Goal: Information Seeking & Learning: Learn about a topic

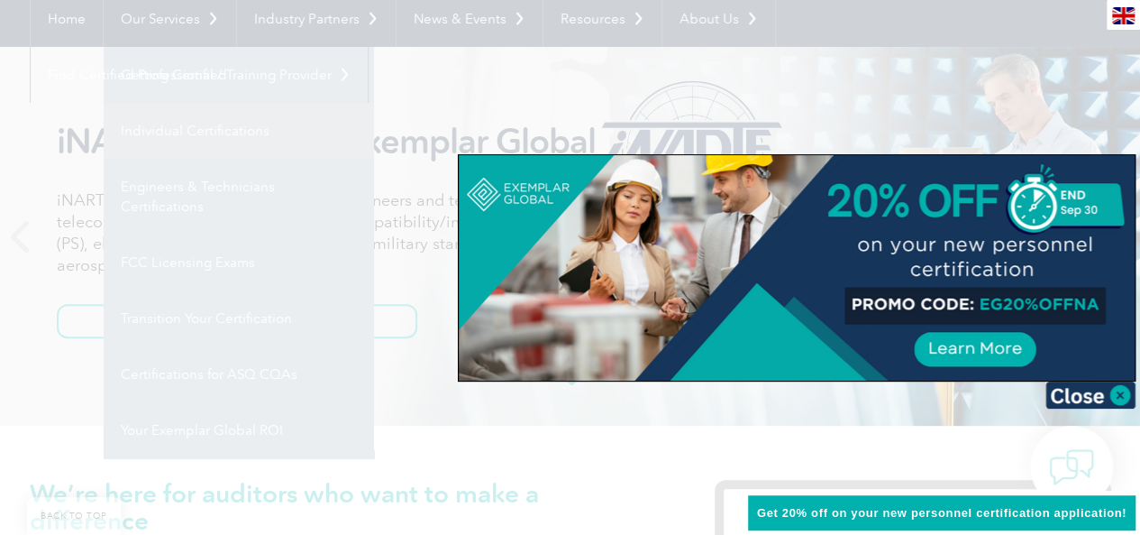
scroll to position [180, 0]
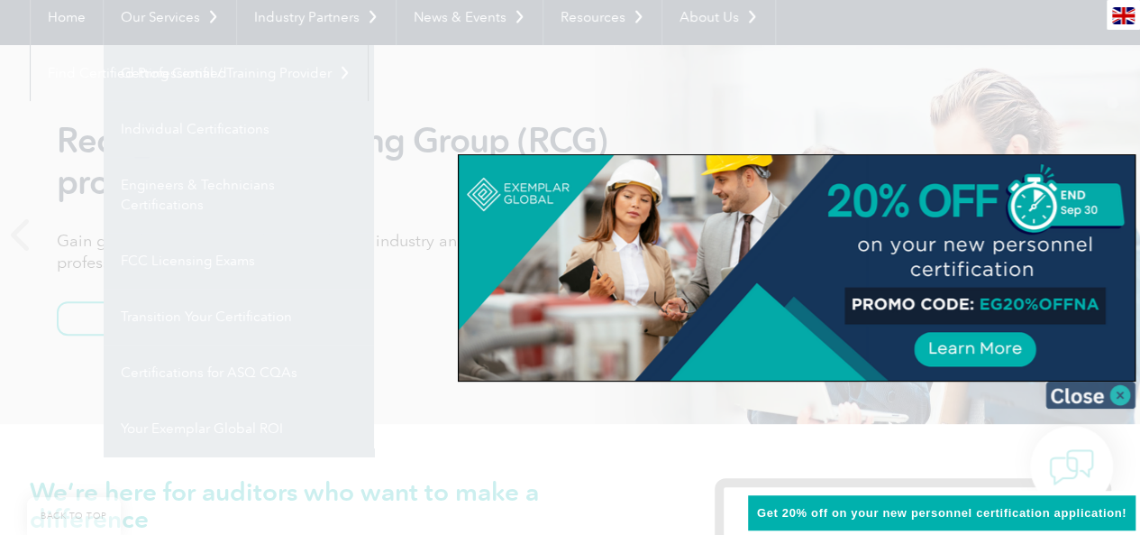
click at [1084, 389] on img at bounding box center [1091, 394] width 90 height 27
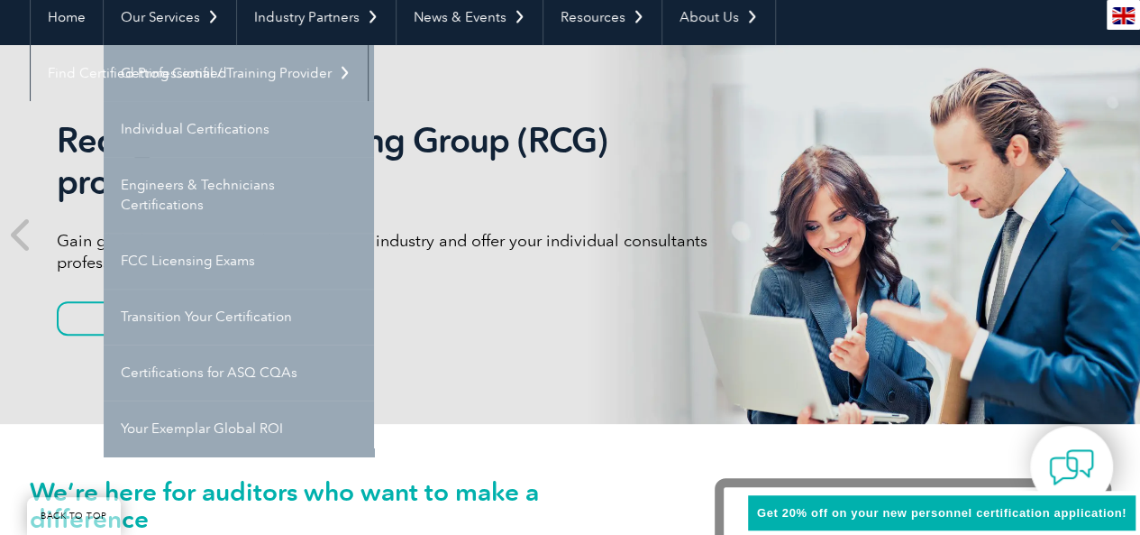
click at [289, 316] on link "Transition Your Certification" at bounding box center [239, 316] width 270 height 56
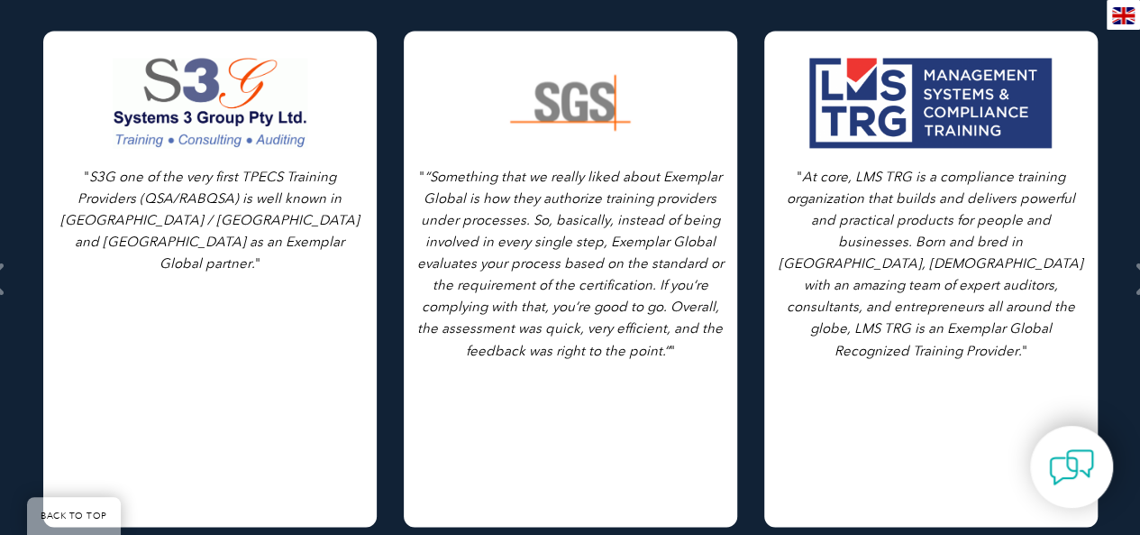
scroll to position [1355, 0]
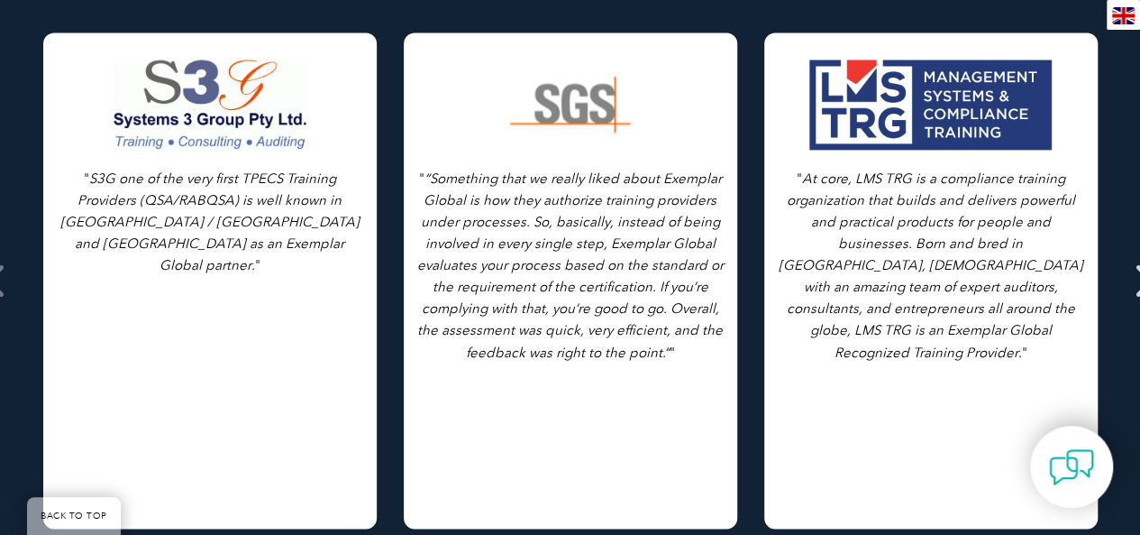
click at [1132, 280] on icon at bounding box center [1143, 280] width 23 height 0
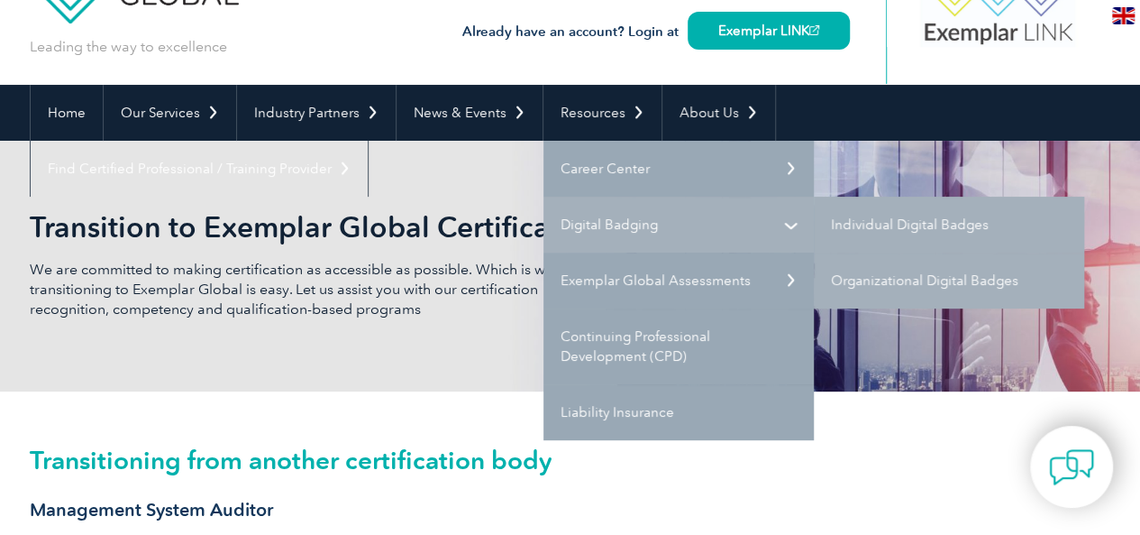
scroll to position [93, 0]
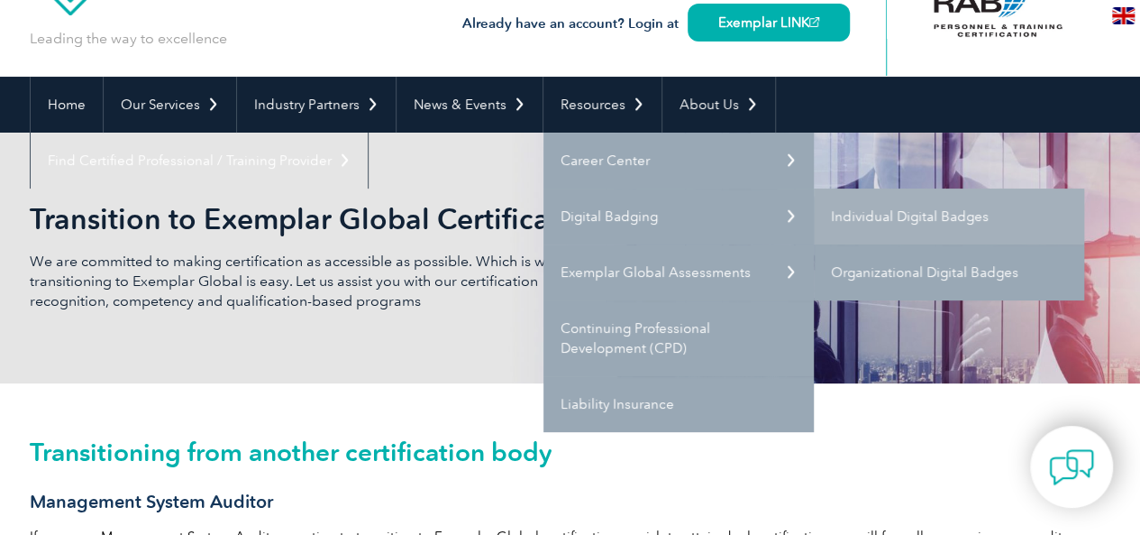
click at [920, 281] on link "Organizational Digital Badges" at bounding box center [949, 272] width 270 height 56
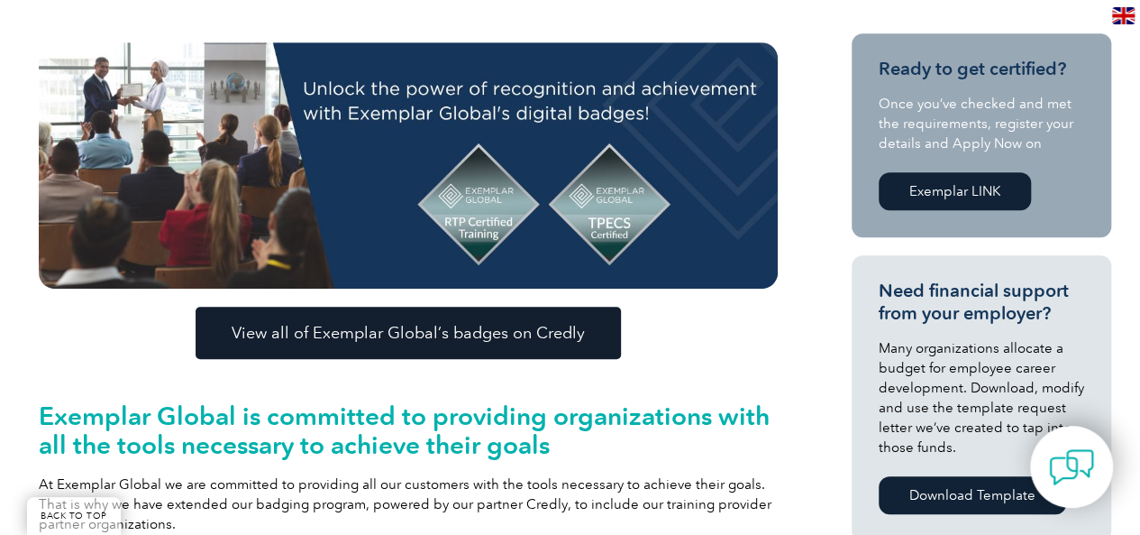
scroll to position [407, 0]
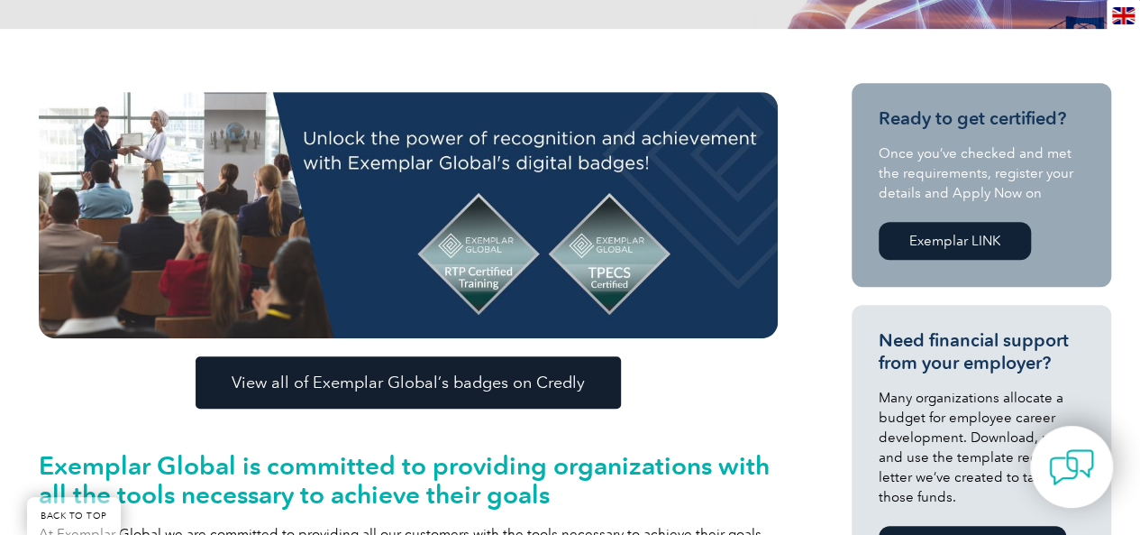
click at [546, 376] on span "View all of Exemplar Global’s badges on Credly" at bounding box center [408, 382] width 353 height 16
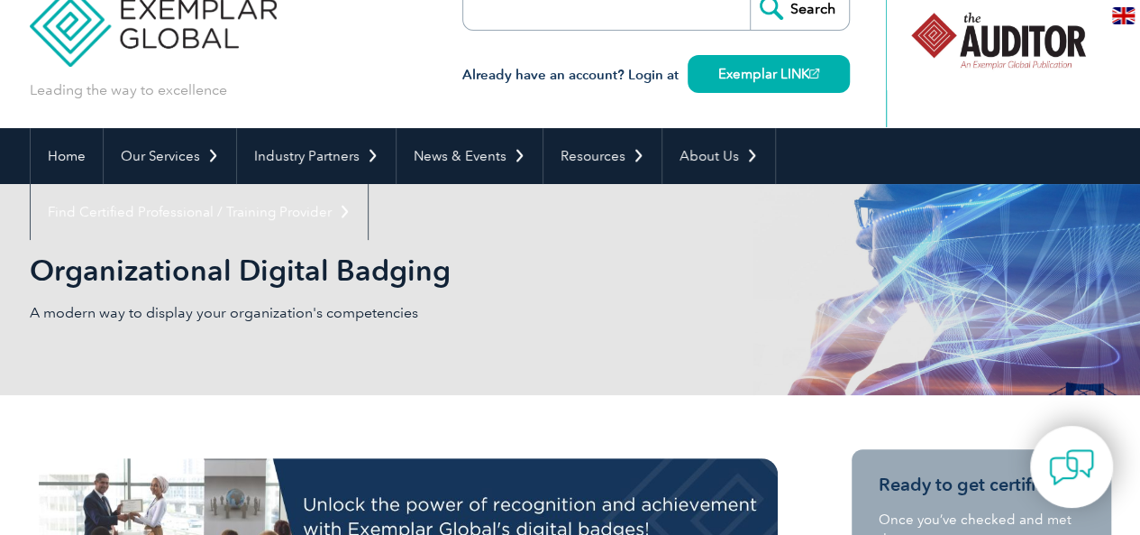
scroll to position [0, 0]
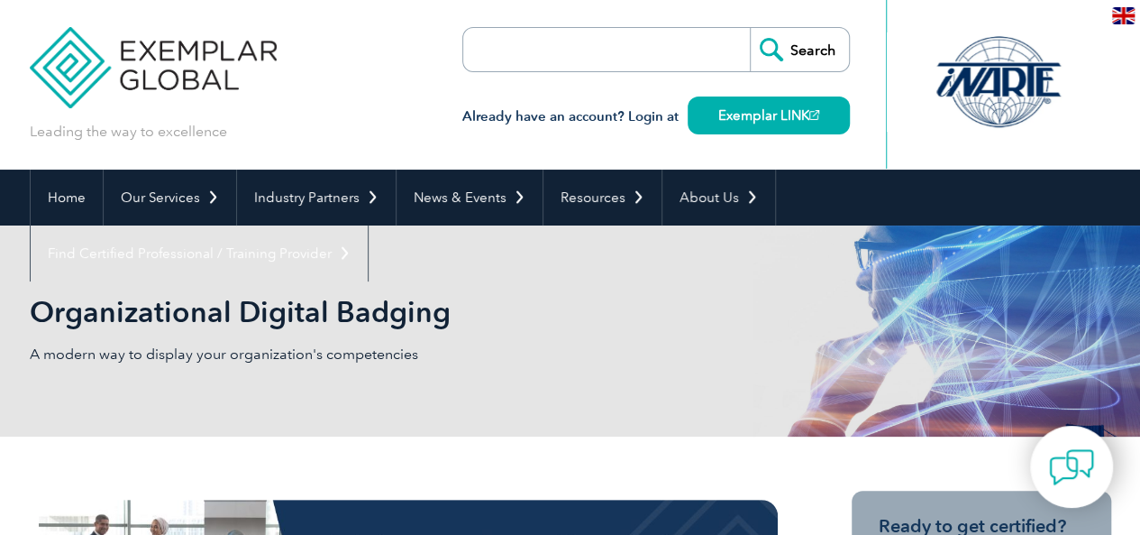
click at [523, 257] on div "Organizational Digital Badging A modern way to display your organization's comp…" at bounding box center [571, 330] width 1082 height 211
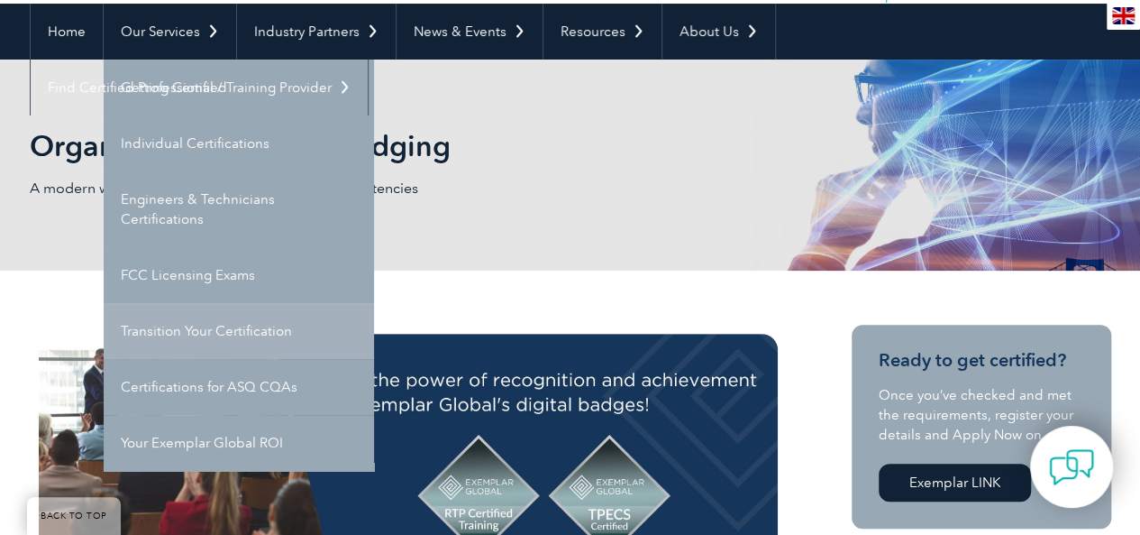
scroll to position [120, 0]
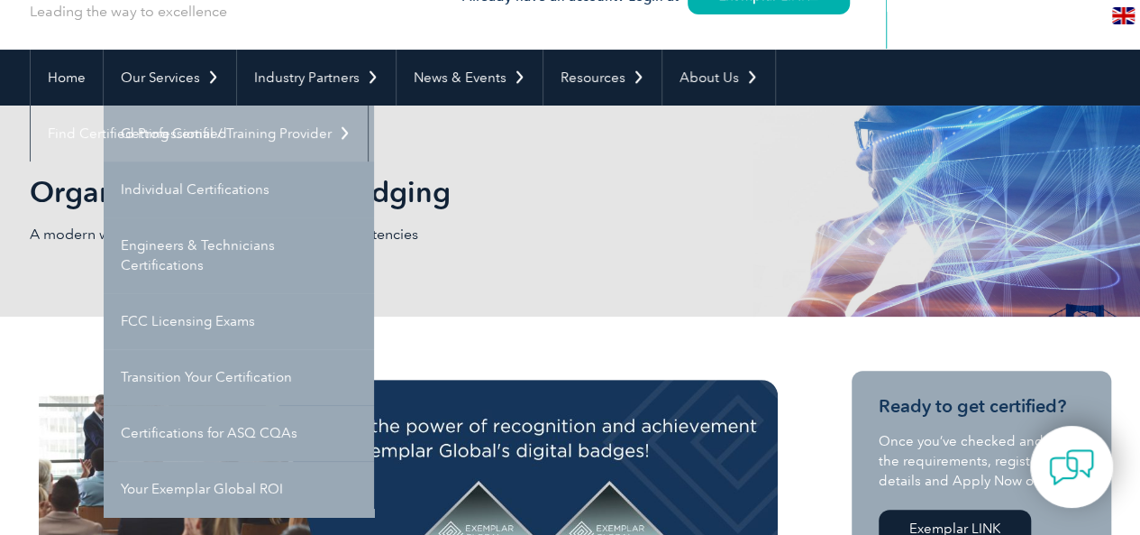
click at [224, 142] on link "Getting Certified" at bounding box center [239, 133] width 270 height 56
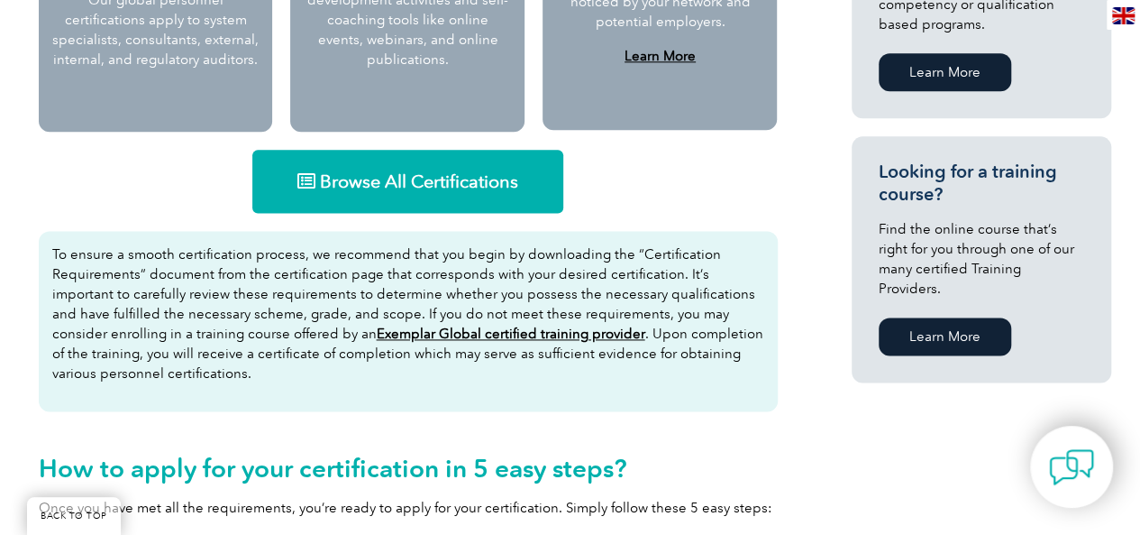
scroll to position [1109, 0]
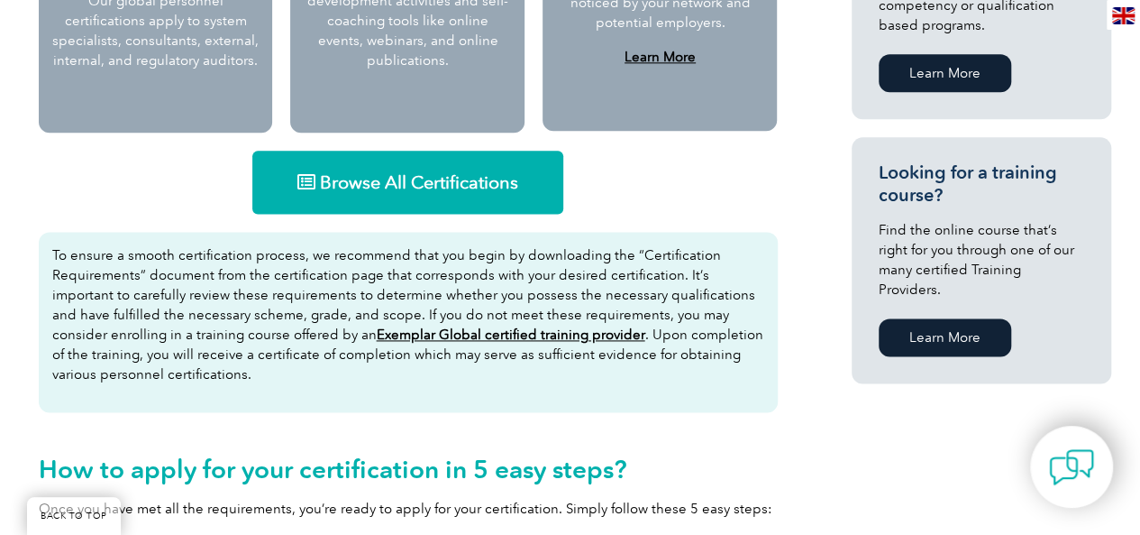
click at [463, 190] on span "Browse All Certifications" at bounding box center [419, 182] width 198 height 18
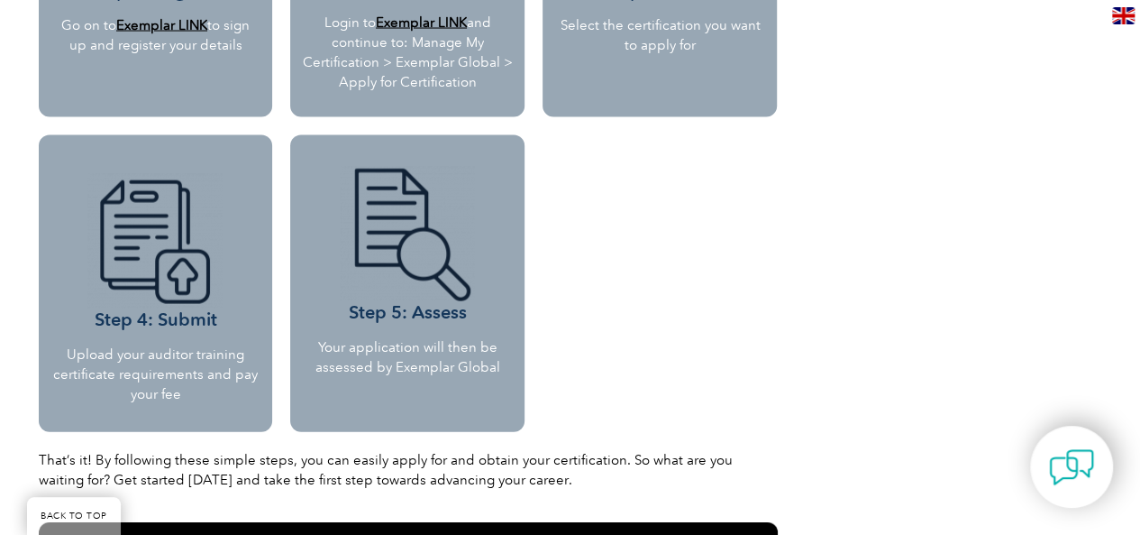
scroll to position [1761, 0]
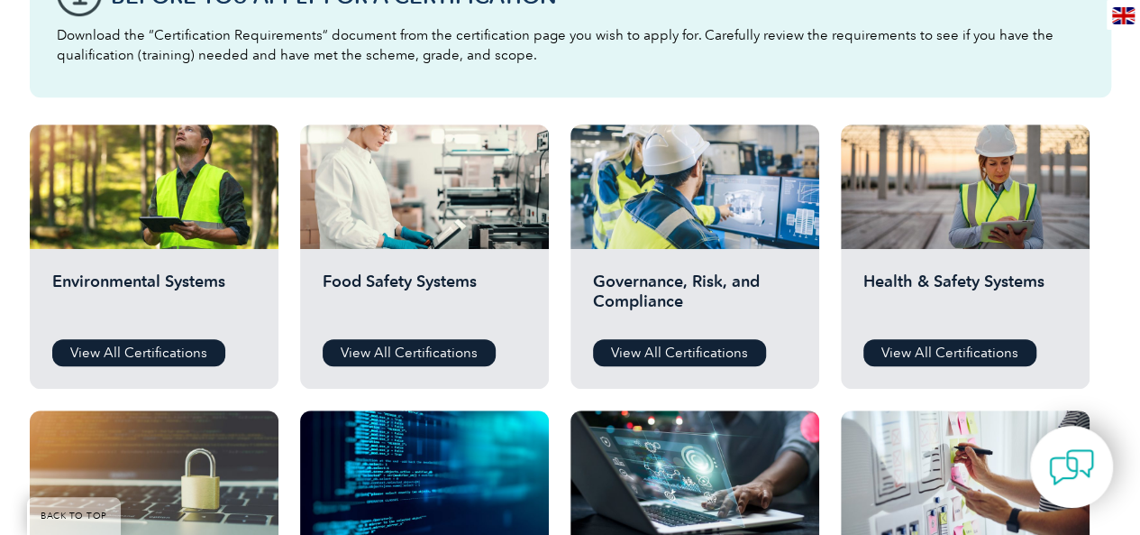
scroll to position [553, 0]
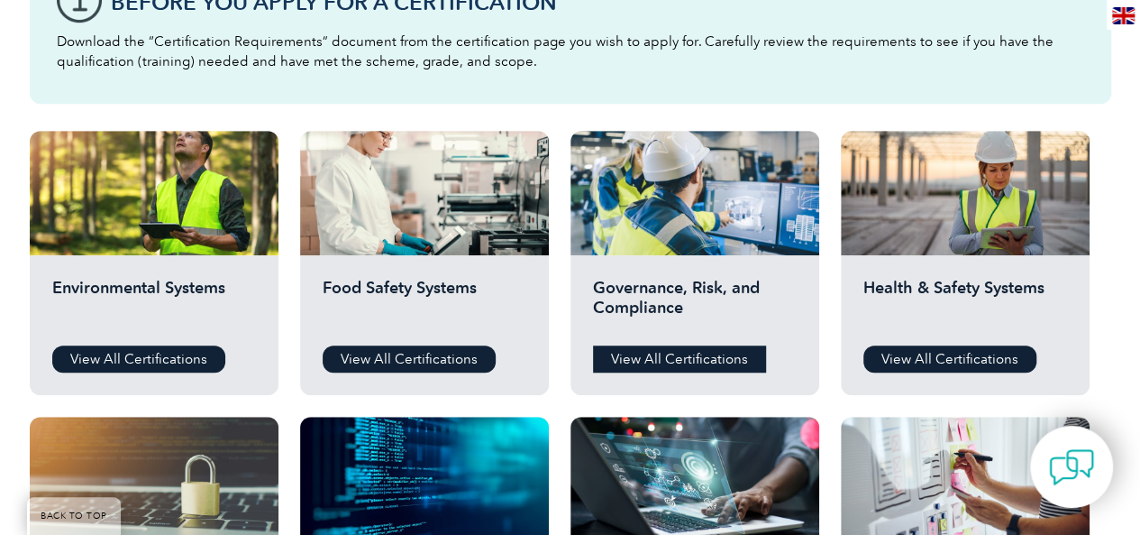
click at [668, 361] on link "View All Certifications" at bounding box center [679, 358] width 173 height 27
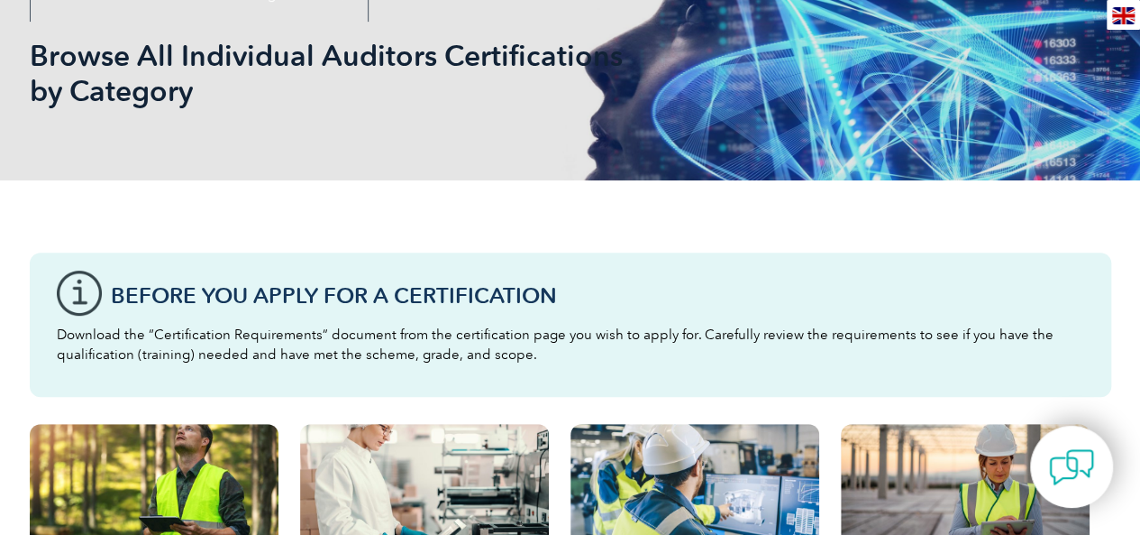
scroll to position [0, 0]
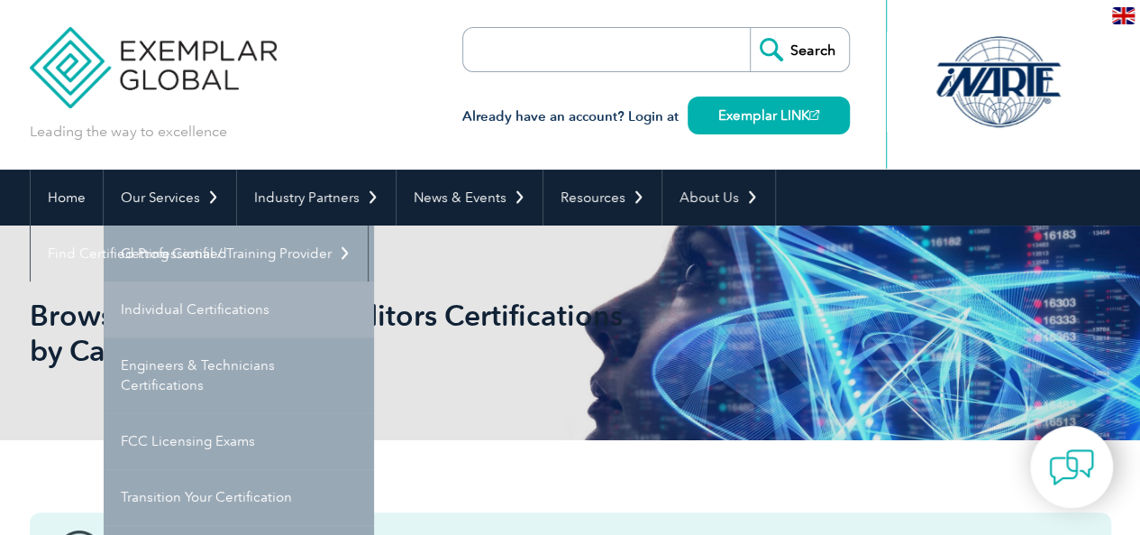
click at [216, 300] on link "Individual Certifications" at bounding box center [239, 309] width 270 height 56
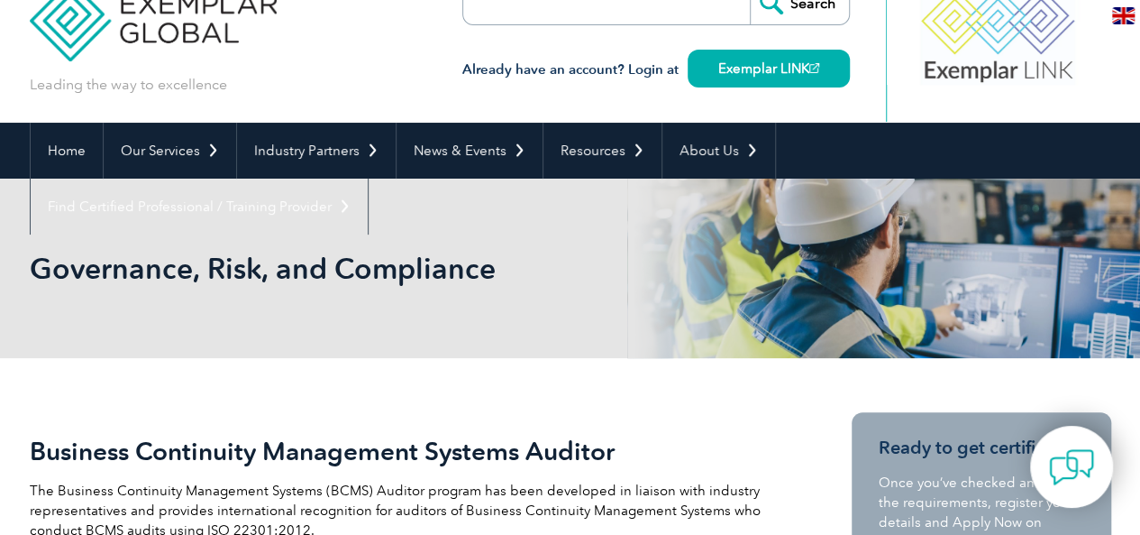
scroll to position [47, 0]
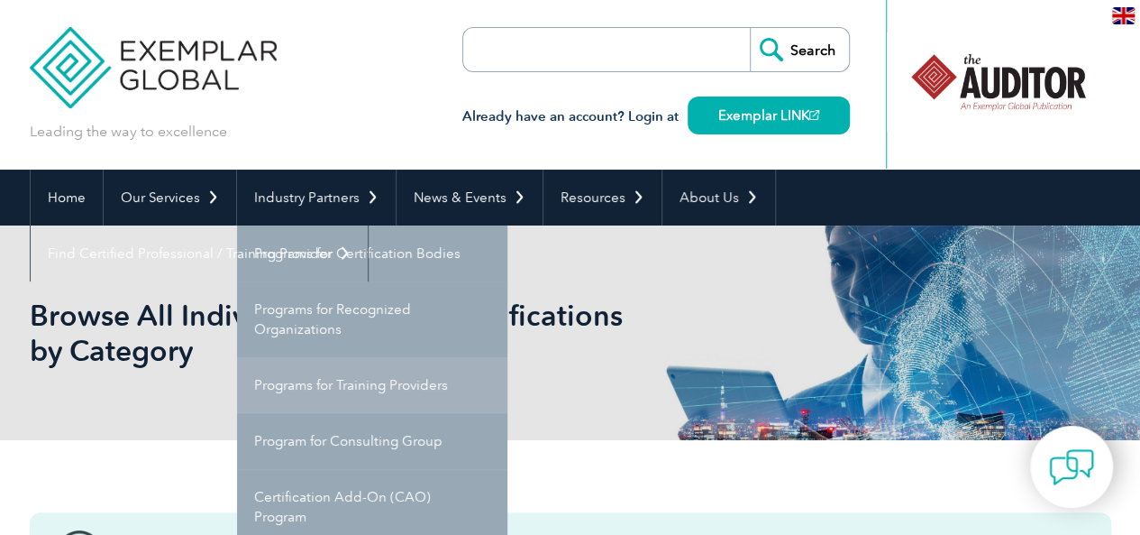
click at [361, 381] on link "Programs for Training Providers" at bounding box center [372, 385] width 270 height 56
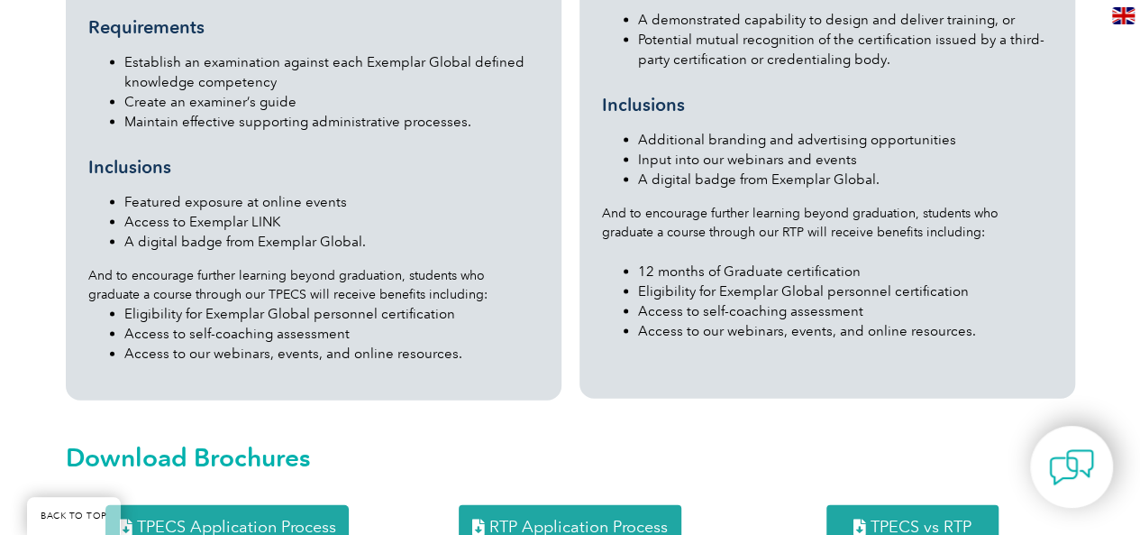
scroll to position [1923, 0]
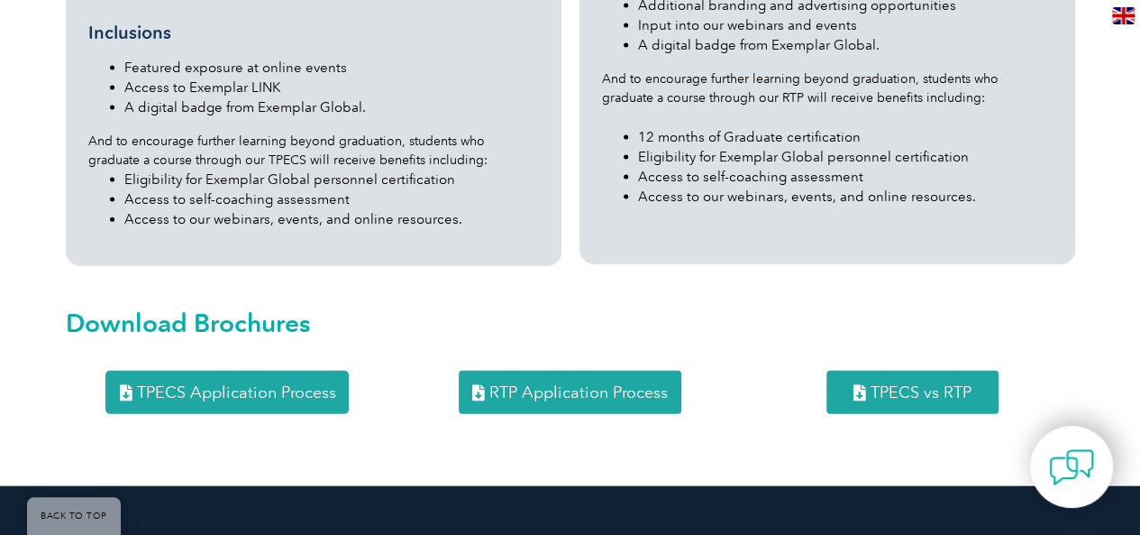
click at [544, 384] on span "RTP Application Process" at bounding box center [579, 392] width 178 height 16
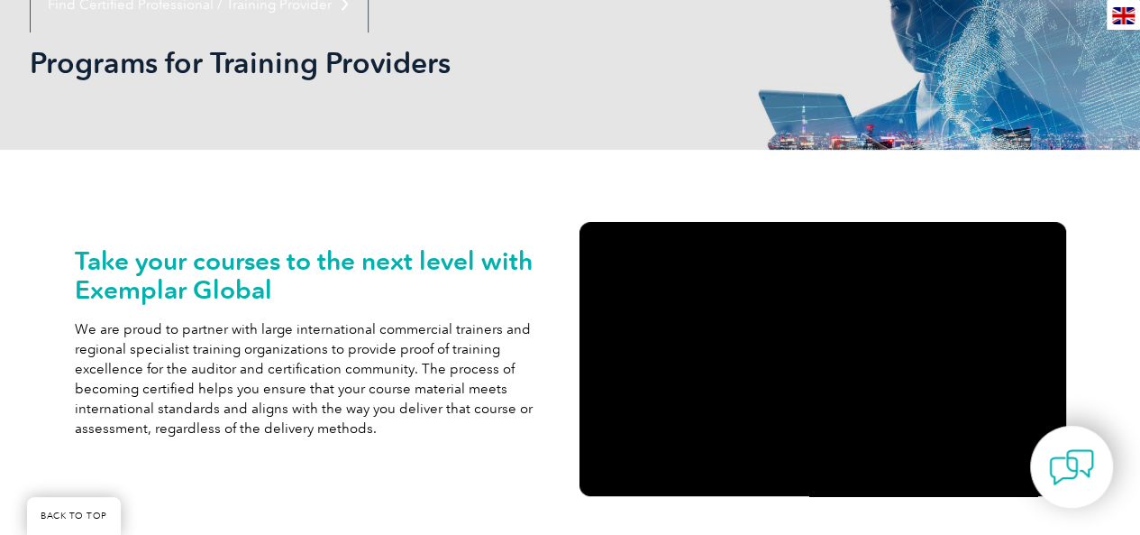
scroll to position [0, 0]
